Goal: Transaction & Acquisition: Purchase product/service

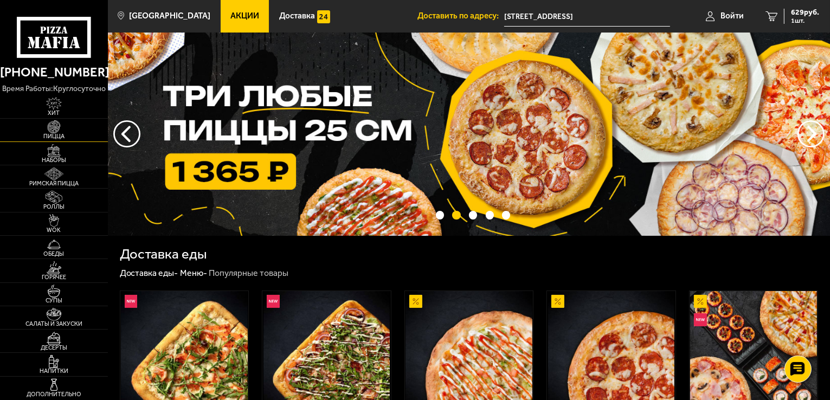
click at [57, 133] on span "Пицца" at bounding box center [54, 136] width 108 height 6
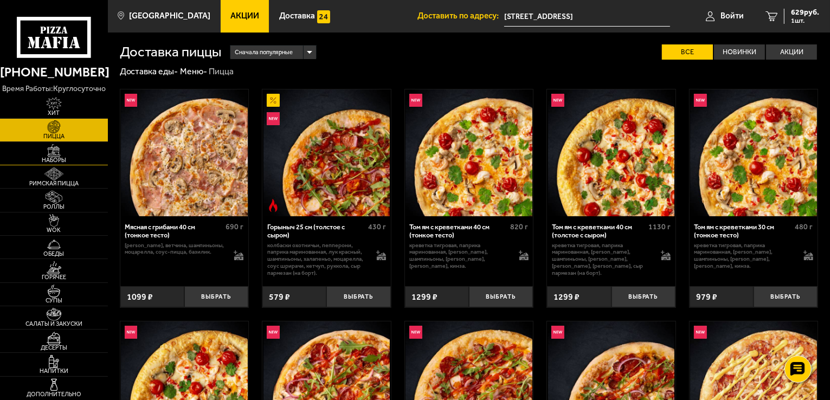
click at [59, 159] on span "Наборы" at bounding box center [54, 160] width 108 height 6
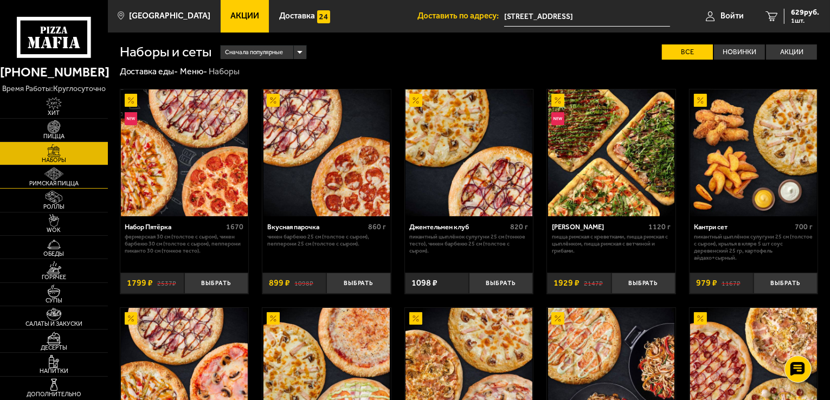
click at [56, 181] on span "Римская пицца" at bounding box center [54, 184] width 108 height 6
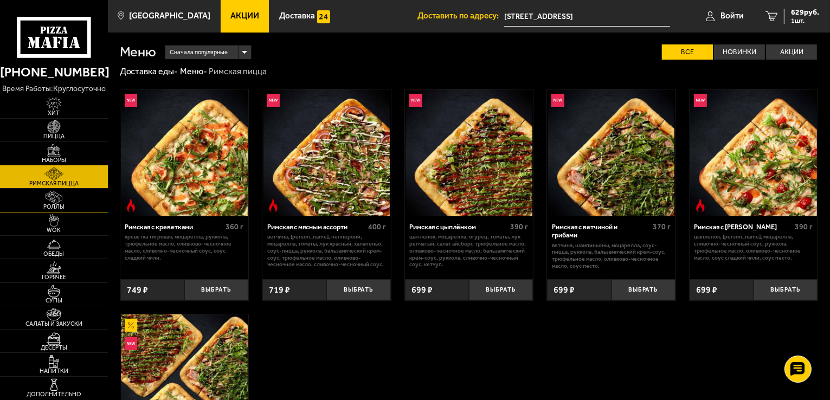
click at [47, 198] on img at bounding box center [53, 197] width 33 height 13
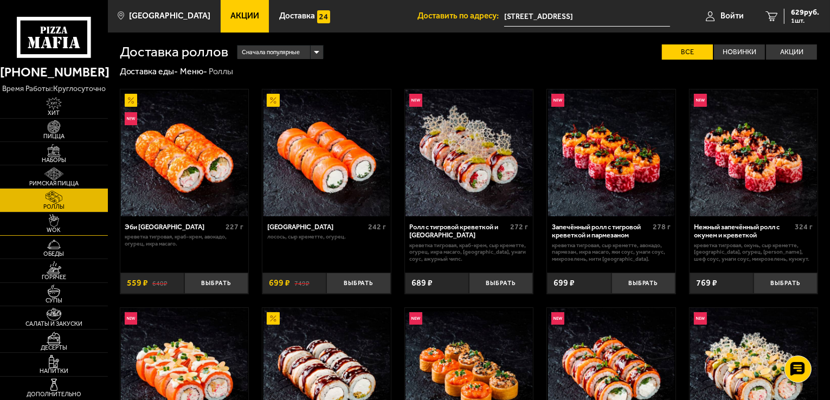
click at [50, 220] on img at bounding box center [53, 220] width 33 height 13
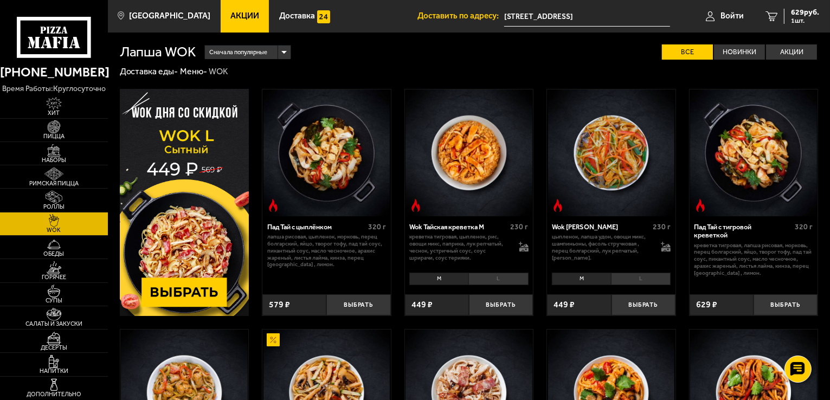
click at [208, 291] on img at bounding box center [185, 202] width 130 height 227
click at [195, 294] on img at bounding box center [185, 202] width 130 height 227
click at [52, 133] on span "Пицца" at bounding box center [54, 136] width 108 height 6
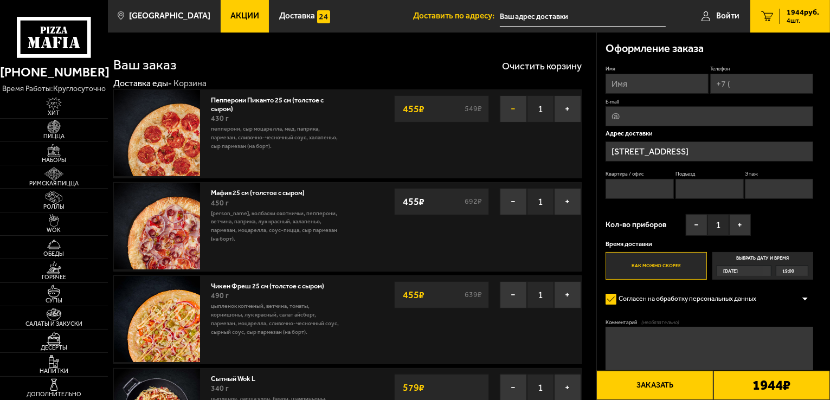
click at [506, 113] on button "−" at bounding box center [513, 108] width 27 height 27
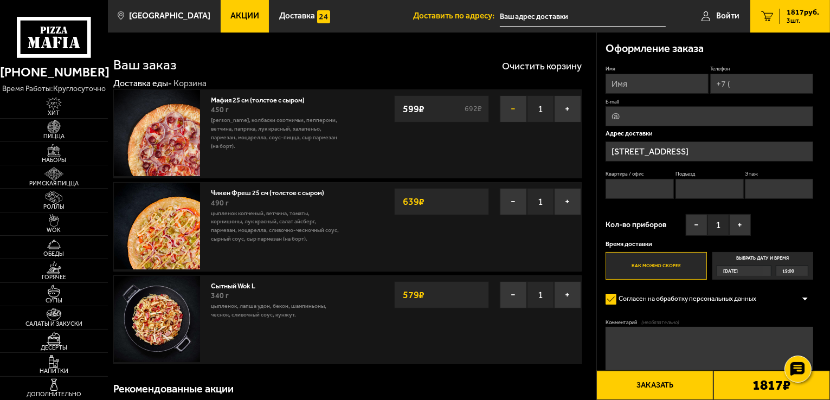
click at [514, 110] on button "−" at bounding box center [513, 108] width 27 height 27
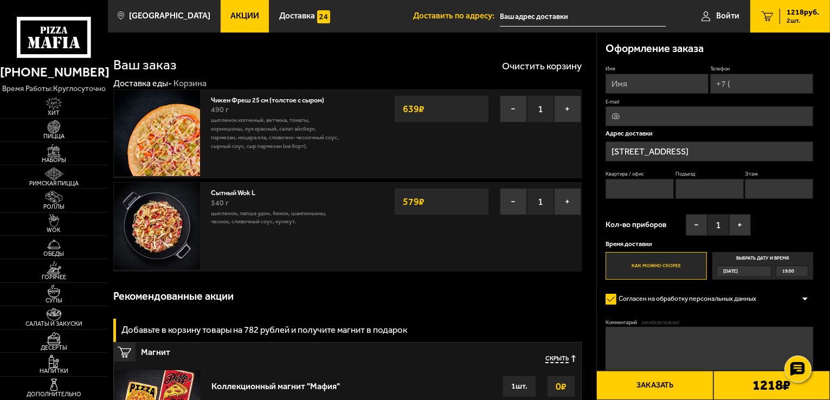
click at [514, 110] on button "−" at bounding box center [513, 108] width 27 height 27
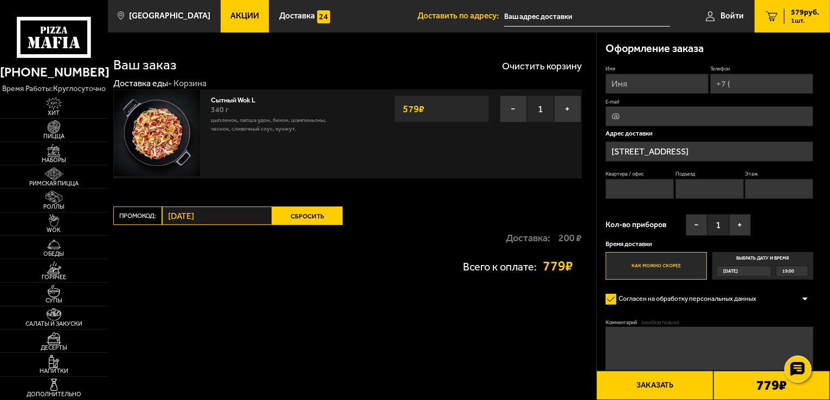
click at [156, 210] on div "Промокод: понедельник Сбросить" at bounding box center [230, 216] width 234 height 18
click at [293, 216] on button "Сбросить" at bounding box center [307, 216] width 70 height 18
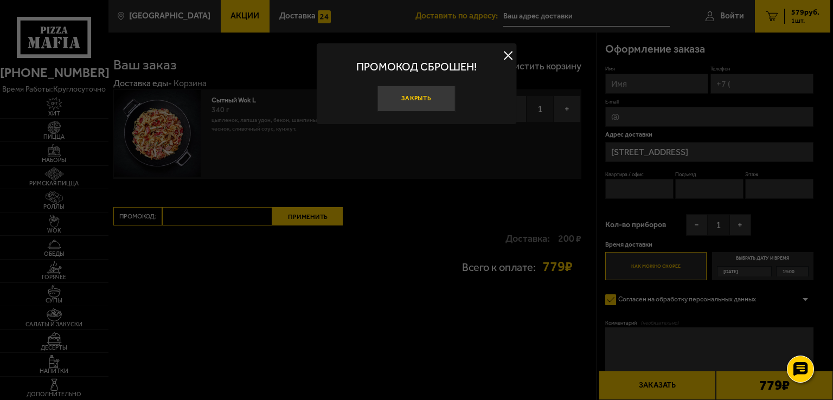
click at [404, 97] on button "Закрыть" at bounding box center [416, 99] width 78 height 26
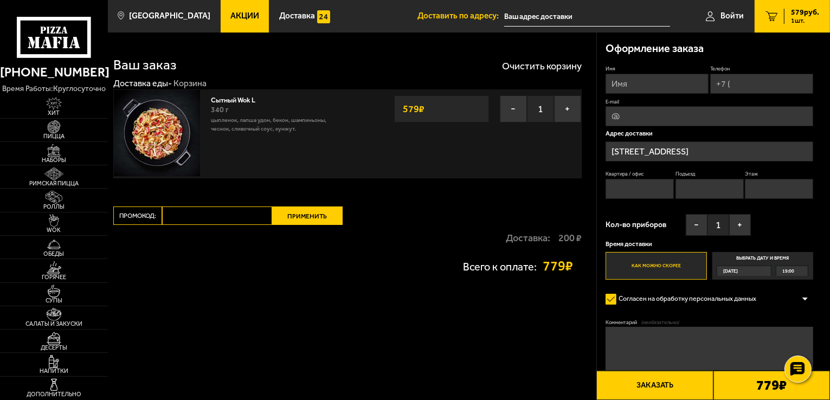
click at [219, 221] on input "Промокод:" at bounding box center [217, 216] width 110 height 18
type input "вторник"
click at [309, 210] on button "Применить" at bounding box center [307, 216] width 70 height 18
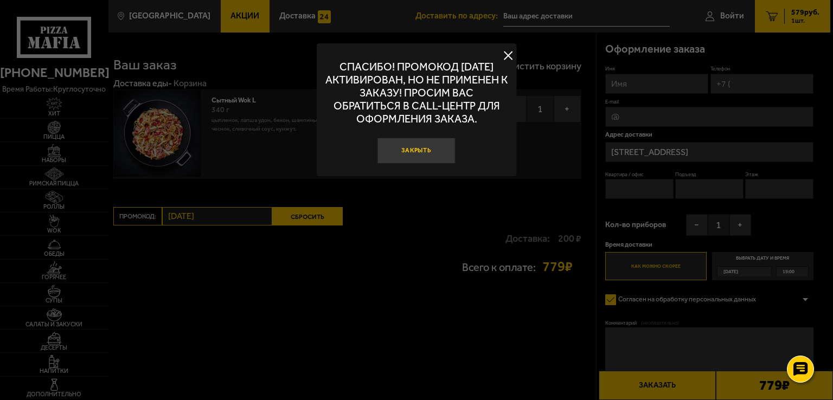
click at [399, 145] on button "Закрыть" at bounding box center [416, 151] width 78 height 26
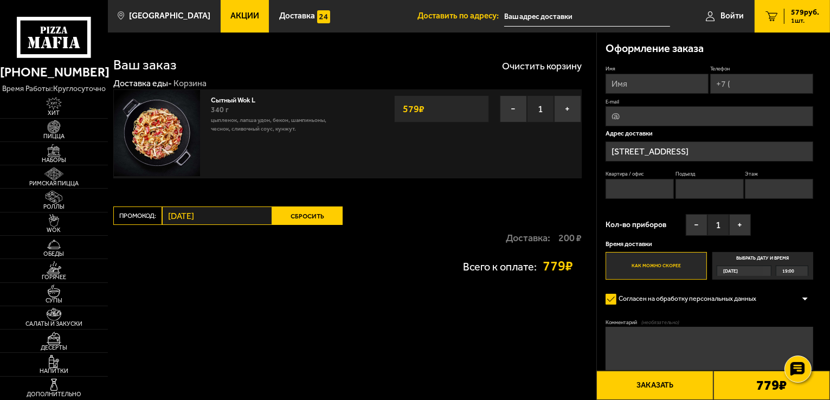
click at [295, 217] on button "Сбросить" at bounding box center [307, 216] width 70 height 18
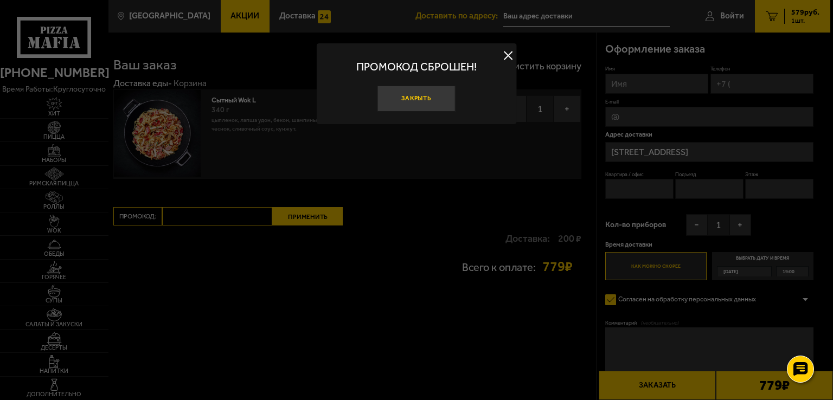
click at [422, 100] on button "Закрыть" at bounding box center [416, 99] width 78 height 26
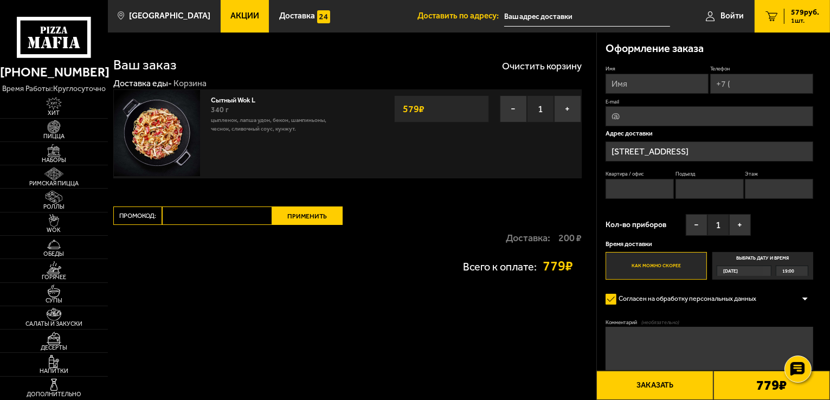
click at [195, 214] on input "Промокод:" at bounding box center [217, 216] width 110 height 18
type input "вторник"
click at [303, 211] on button "Применить" at bounding box center [307, 216] width 70 height 18
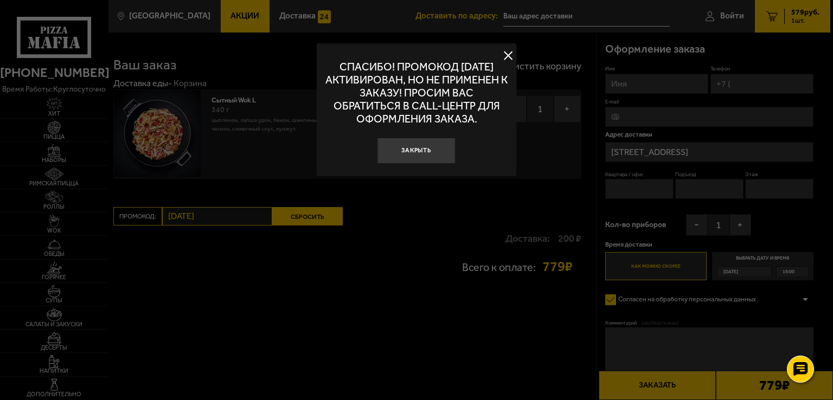
click at [510, 49] on button at bounding box center [508, 56] width 16 height 16
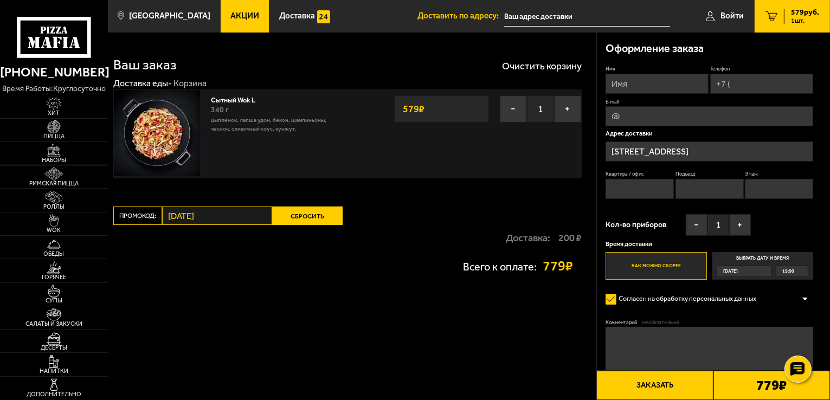
click at [52, 154] on img at bounding box center [53, 150] width 33 height 13
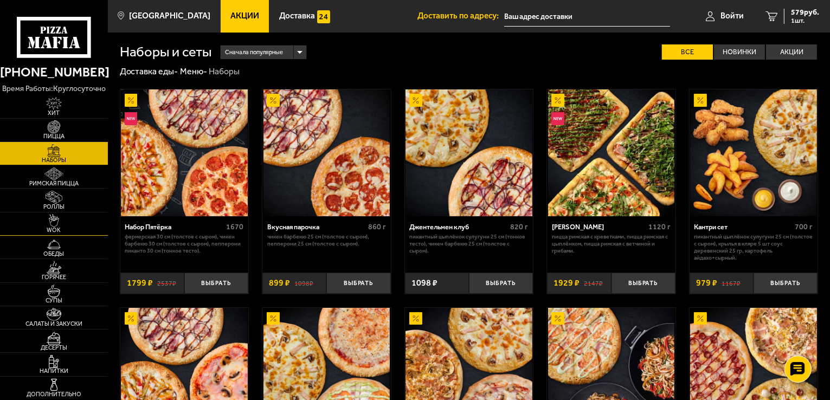
click at [55, 223] on img at bounding box center [53, 220] width 33 height 13
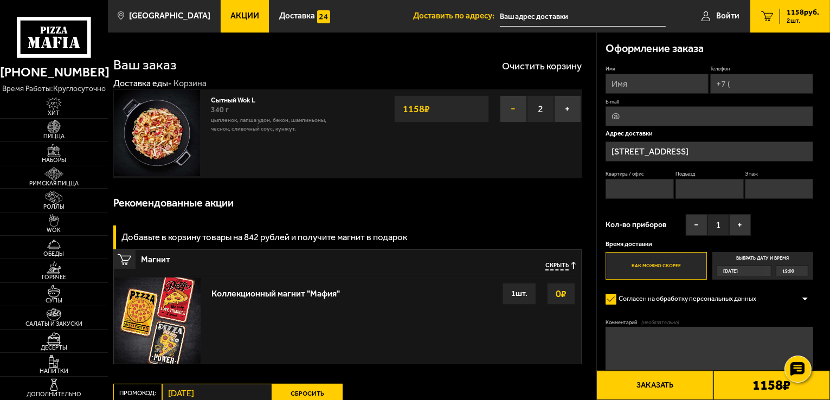
click at [510, 108] on button "−" at bounding box center [513, 108] width 27 height 27
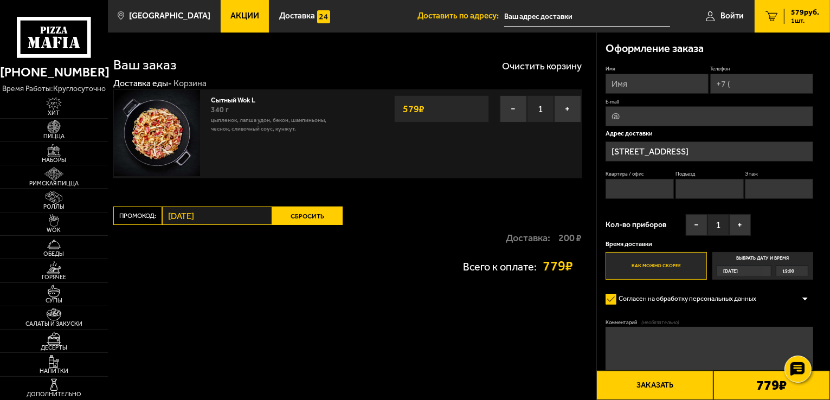
click at [293, 214] on button "Сбросить" at bounding box center [307, 216] width 70 height 18
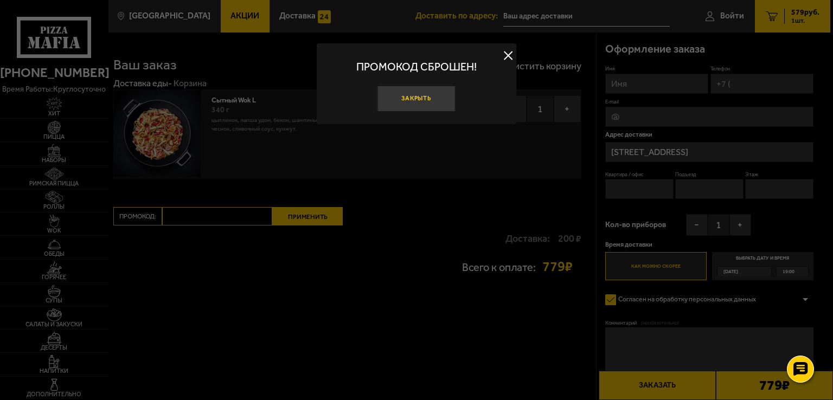
click at [419, 89] on button "Закрыть" at bounding box center [416, 99] width 78 height 26
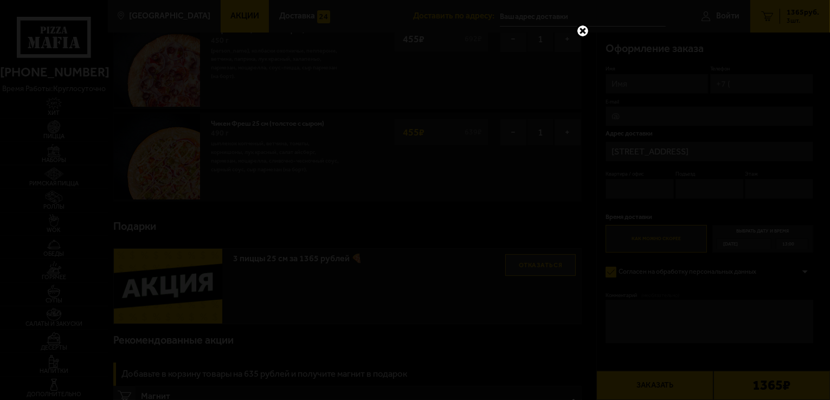
click at [586, 28] on link at bounding box center [583, 31] width 14 height 14
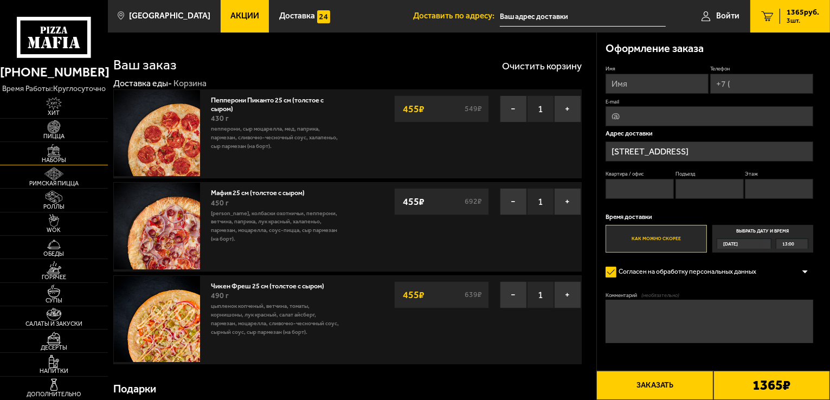
click at [55, 153] on img at bounding box center [53, 150] width 33 height 13
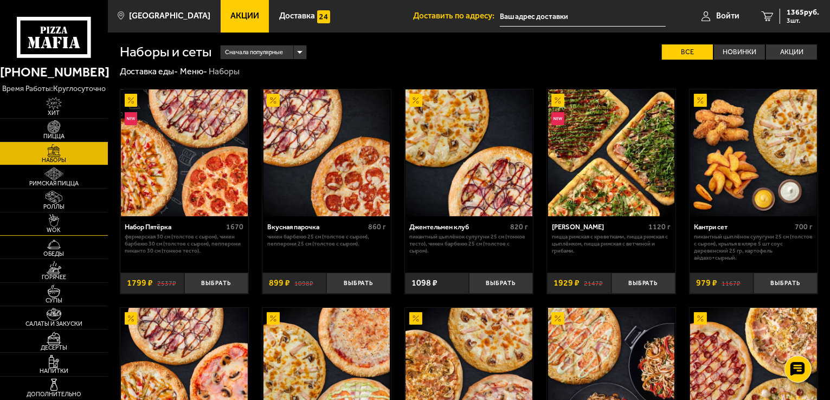
click at [62, 230] on span "WOK" at bounding box center [54, 230] width 108 height 6
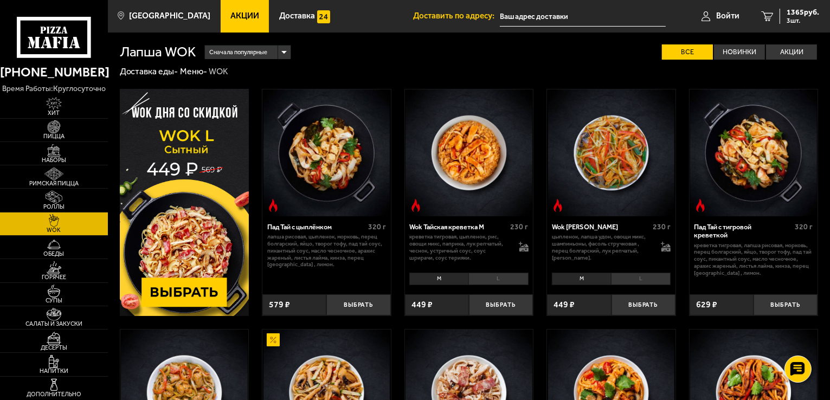
click at [210, 290] on img at bounding box center [185, 202] width 130 height 227
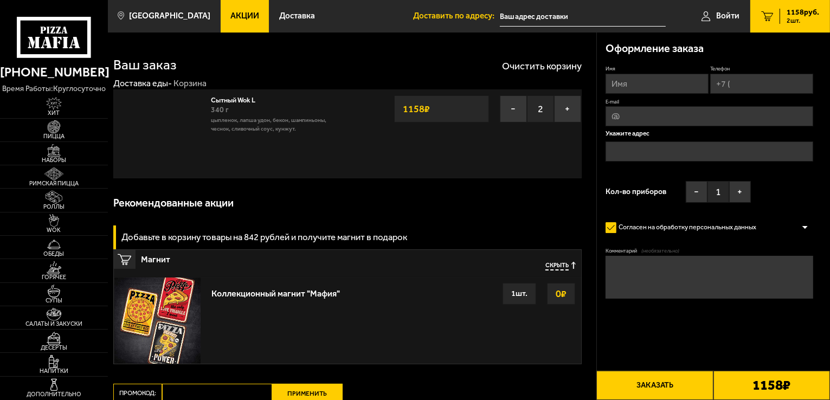
type input "[STREET_ADDRESS]"
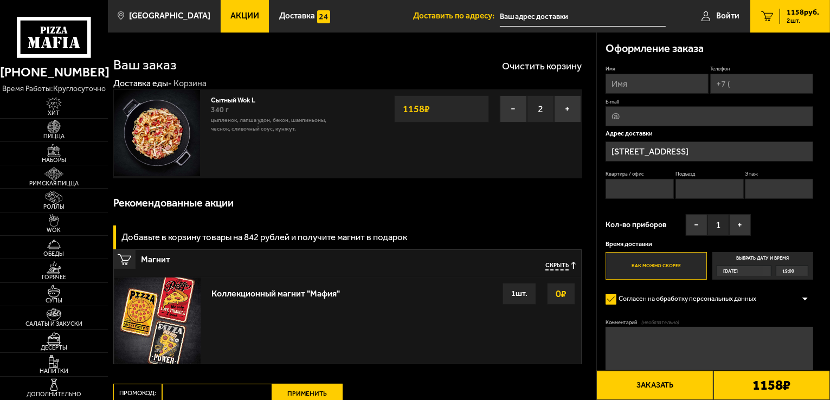
type input "[STREET_ADDRESS]"
click at [508, 111] on button "−" at bounding box center [513, 108] width 27 height 27
